Goal: Transaction & Acquisition: Purchase product/service

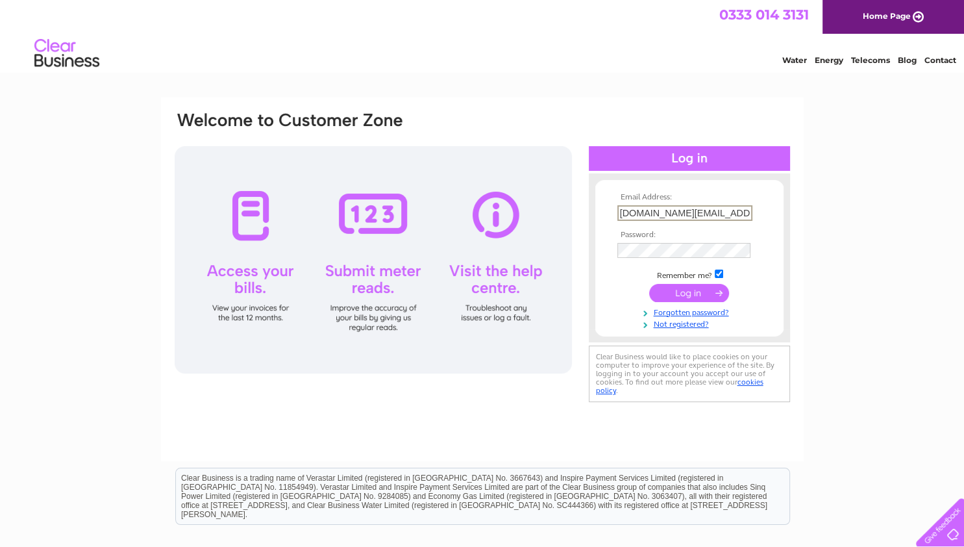
type input "[DOMAIN_NAME][EMAIL_ADDRESS][DOMAIN_NAME]"
click at [688, 301] on input "submit" at bounding box center [689, 292] width 80 height 18
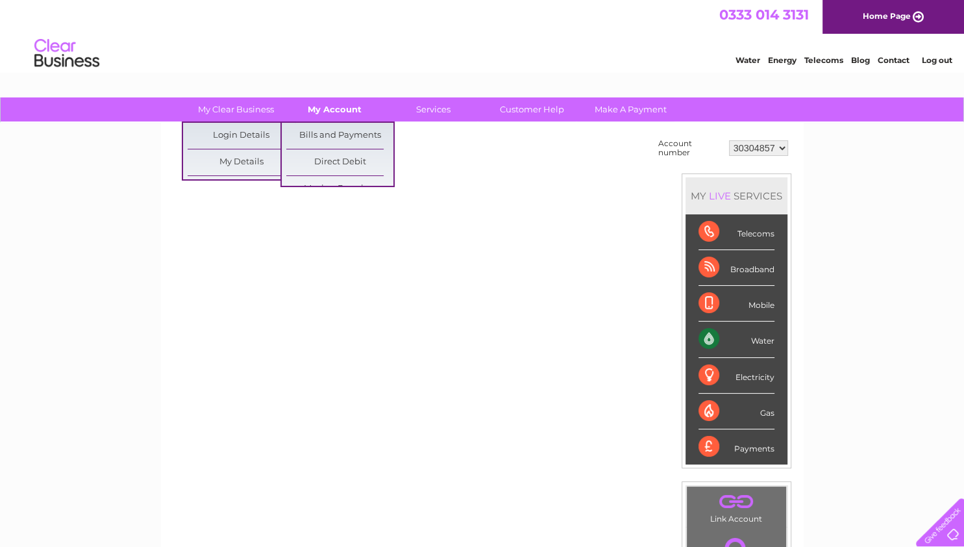
click at [323, 108] on link "My Account" at bounding box center [334, 109] width 107 height 24
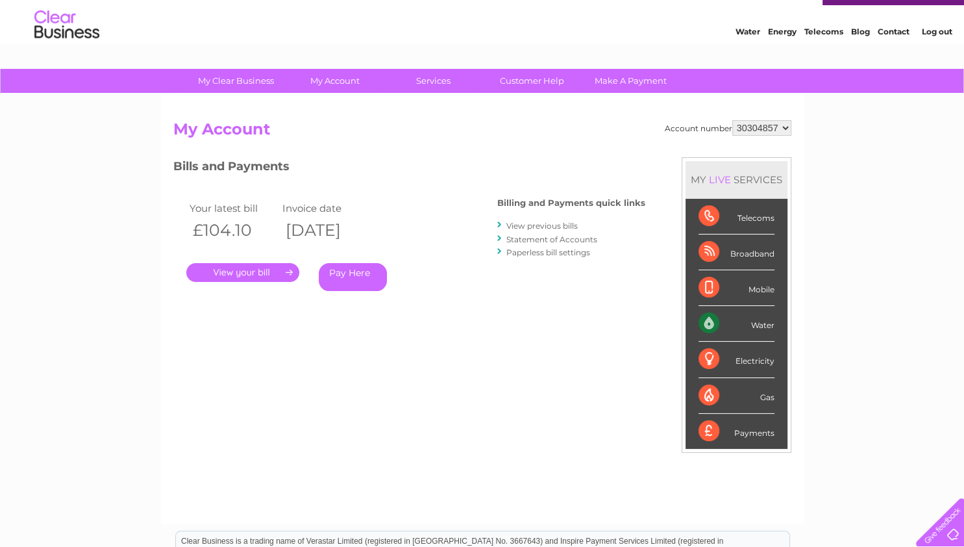
scroll to position [68, 0]
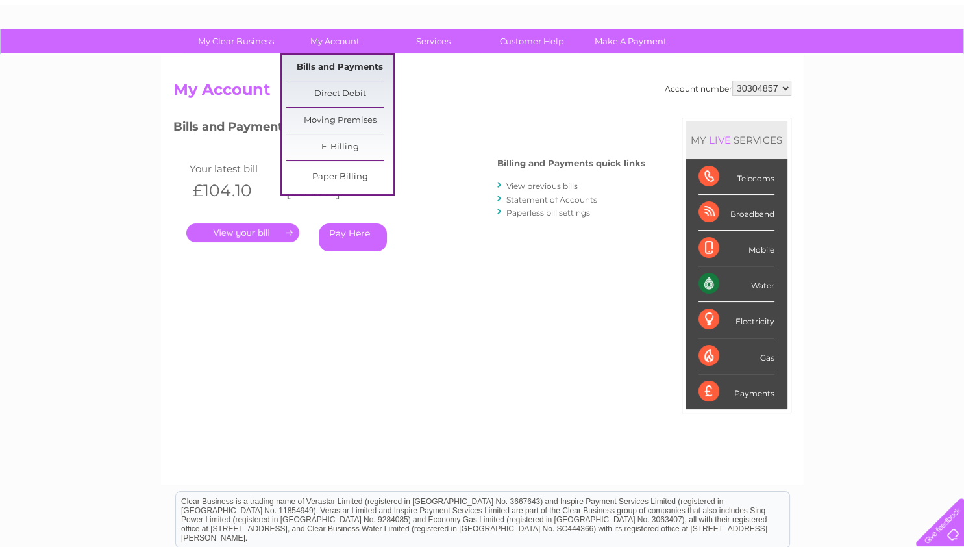
click at [328, 66] on link "Bills and Payments" at bounding box center [339, 68] width 107 height 26
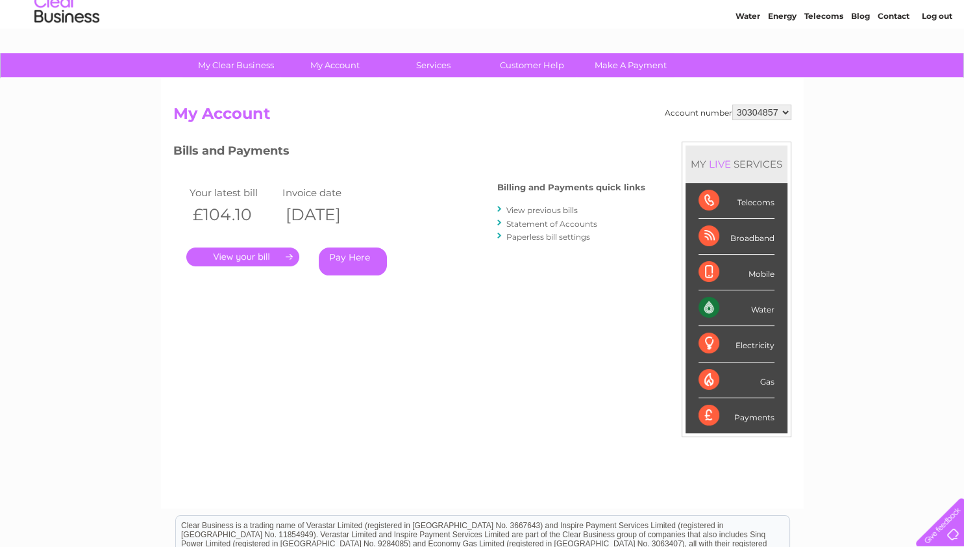
scroll to position [137, 0]
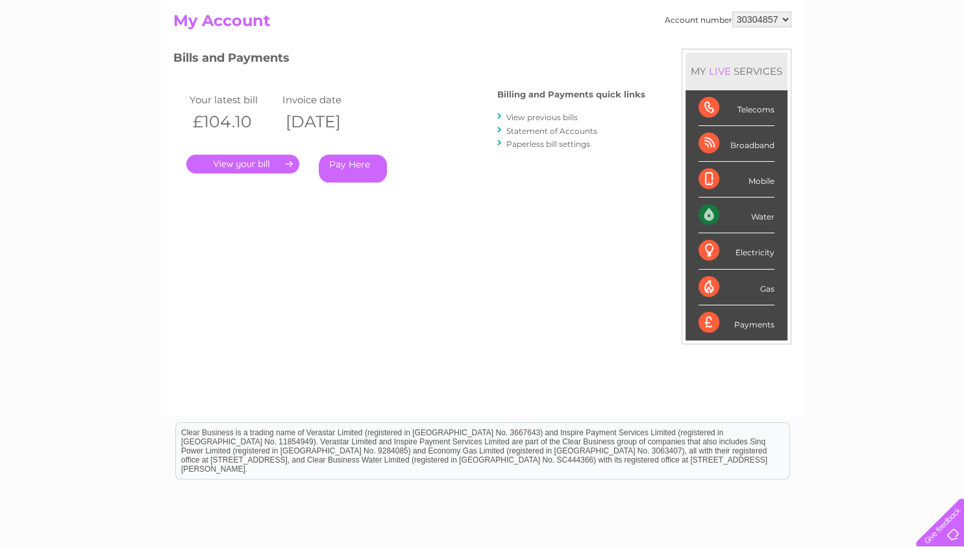
click at [286, 164] on link "." at bounding box center [242, 164] width 113 height 19
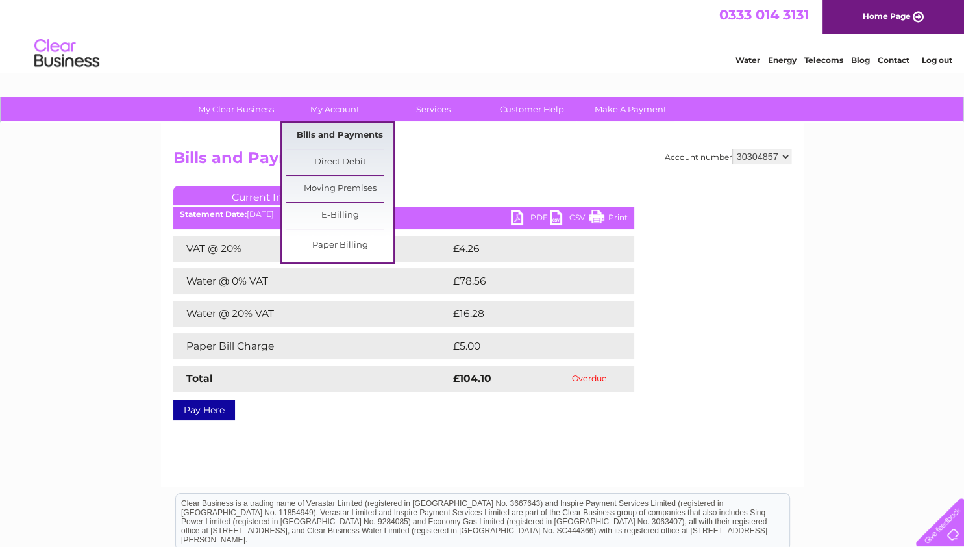
click at [355, 134] on link "Bills and Payments" at bounding box center [339, 136] width 107 height 26
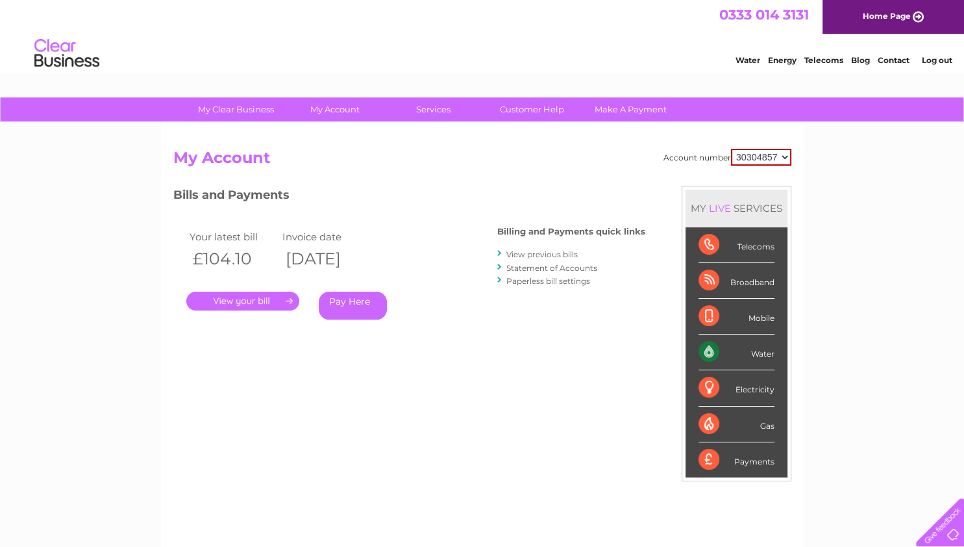
click at [563, 256] on link "View previous bills" at bounding box center [541, 254] width 71 height 10
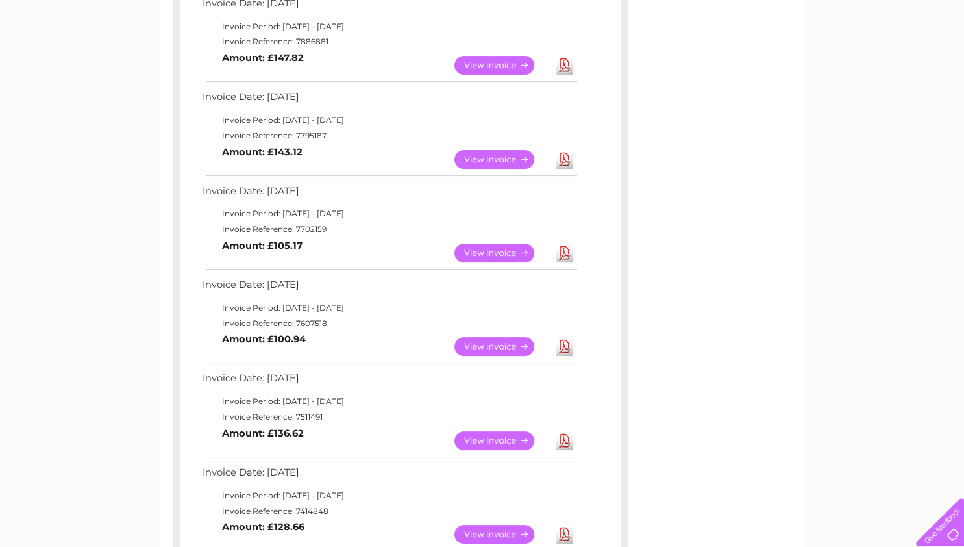
scroll to position [137, 0]
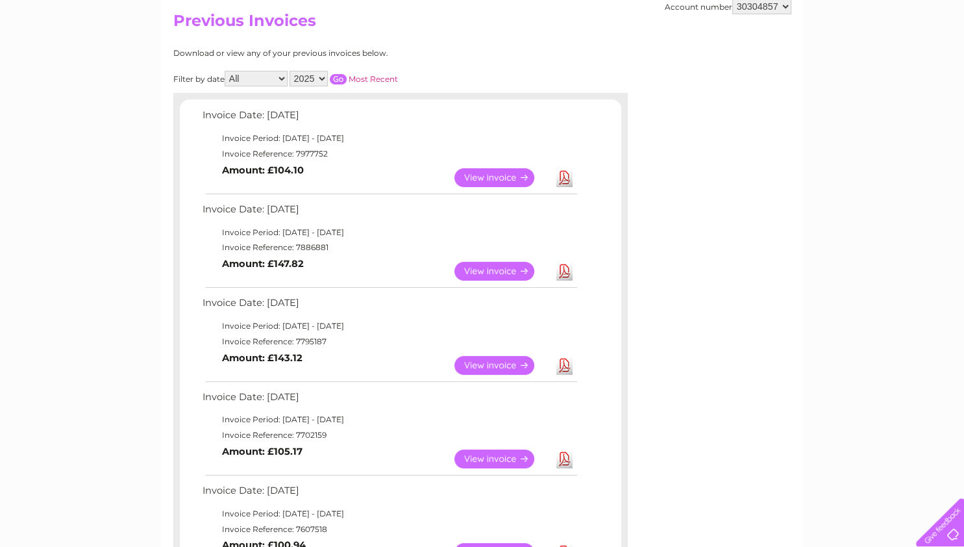
click at [500, 276] on link "View" at bounding box center [501, 271] width 95 height 19
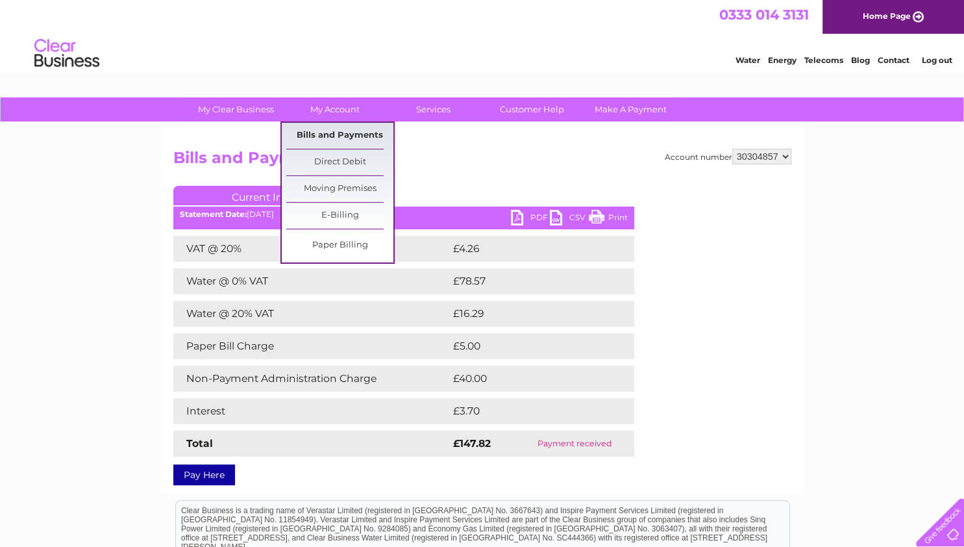
click at [336, 134] on link "Bills and Payments" at bounding box center [339, 136] width 107 height 26
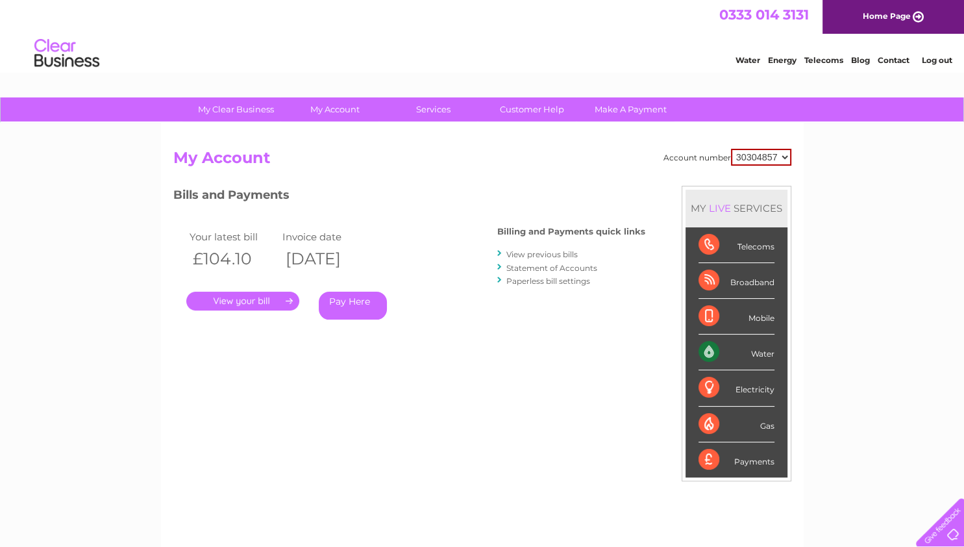
click at [296, 298] on link "." at bounding box center [242, 300] width 113 height 19
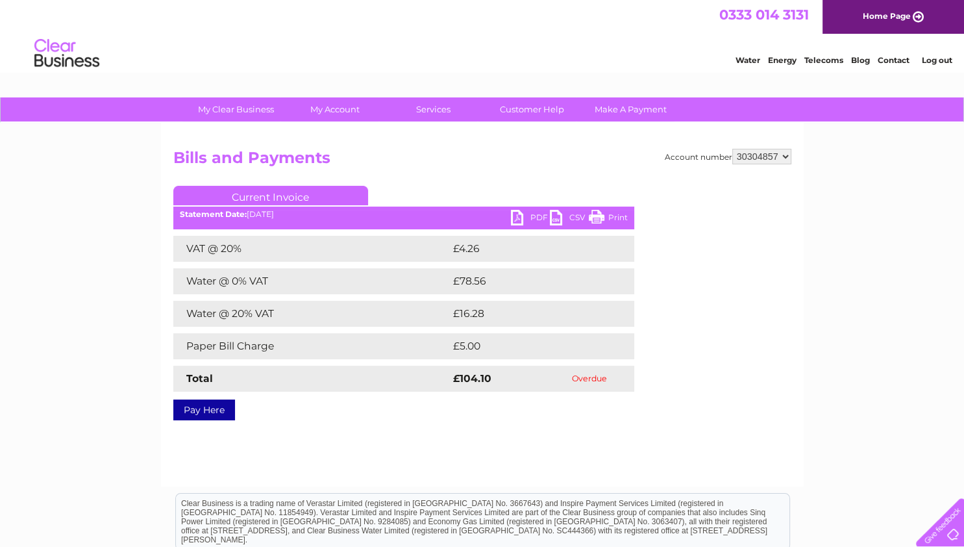
click at [226, 409] on link "Pay Here" at bounding box center [204, 409] width 62 height 21
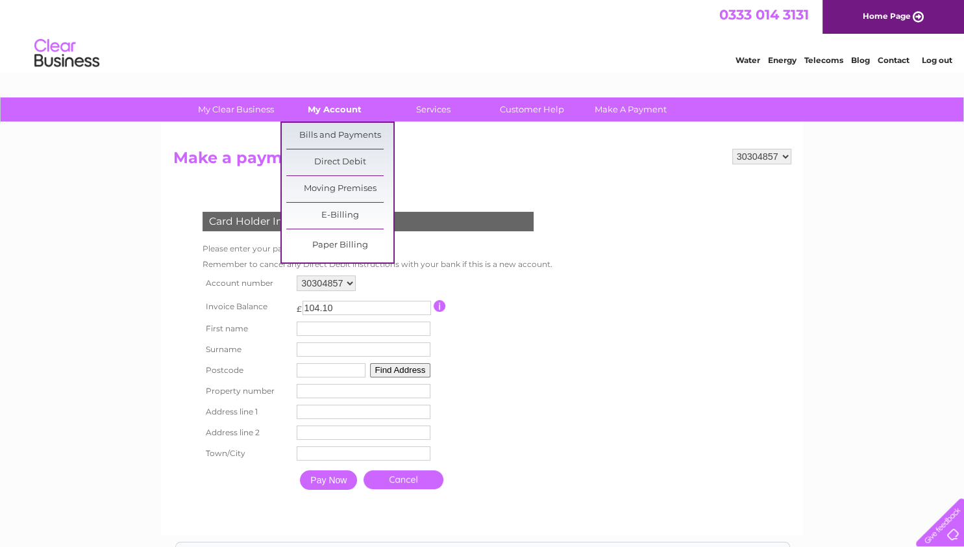
click at [328, 114] on link "My Account" at bounding box center [334, 109] width 107 height 24
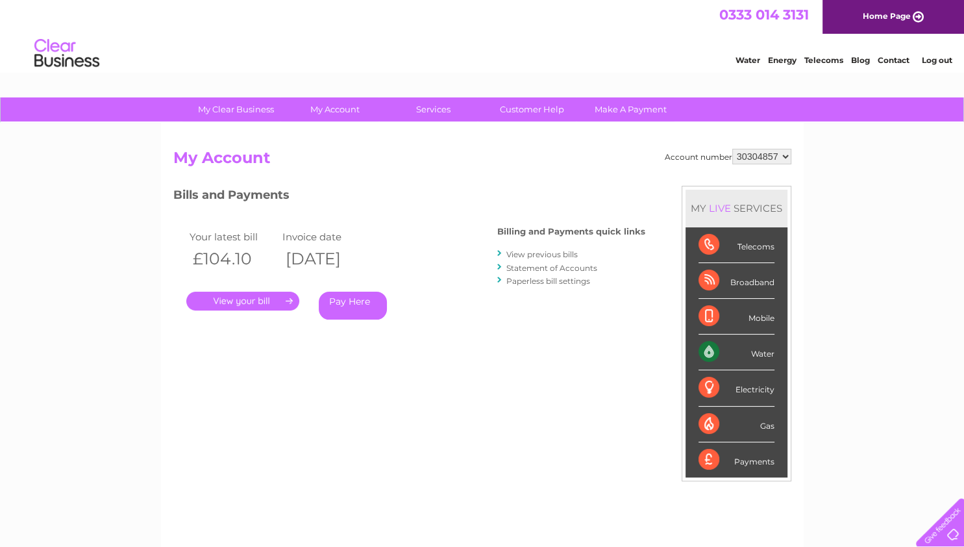
click at [253, 294] on link "." at bounding box center [242, 300] width 113 height 19
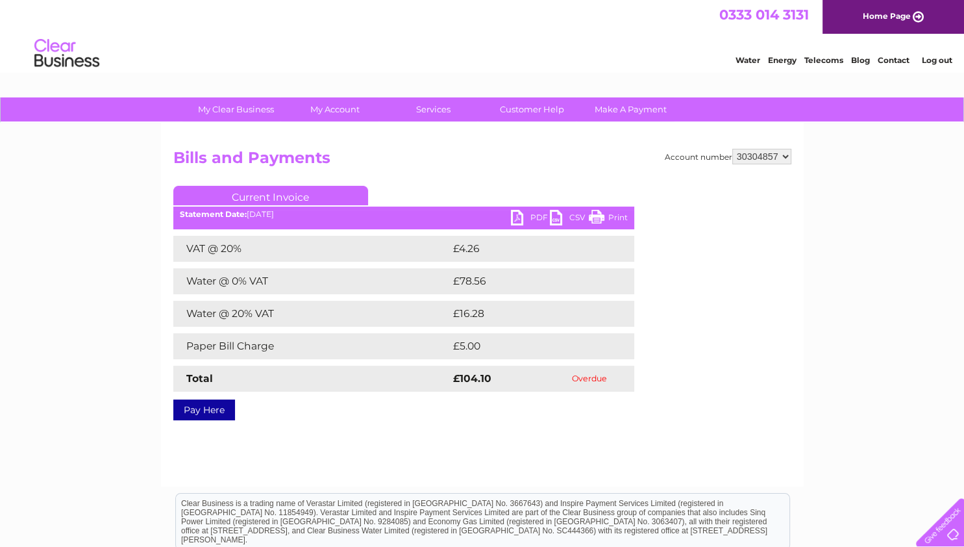
click at [315, 121] on div "My Clear Business Login Details My Details My Preferences Link Account My Accou…" at bounding box center [482, 109] width 964 height 25
click at [320, 118] on link "My Account" at bounding box center [334, 109] width 107 height 24
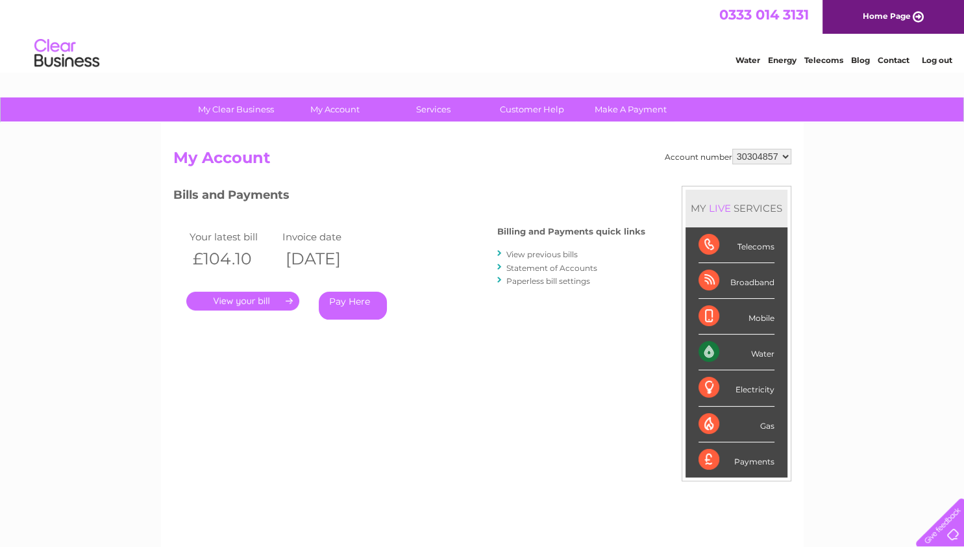
click at [349, 304] on link "Pay Here" at bounding box center [353, 305] width 68 height 28
